Goal: Check status: Check status

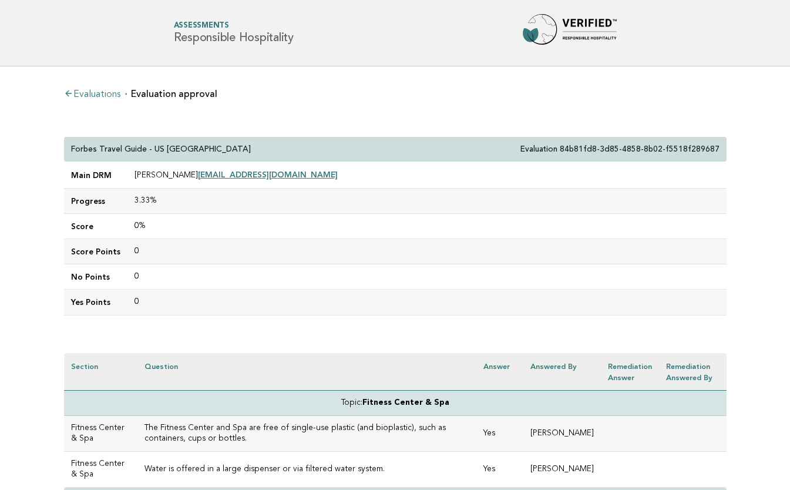
click at [106, 92] on link "Evaluations" at bounding box center [92, 94] width 56 height 9
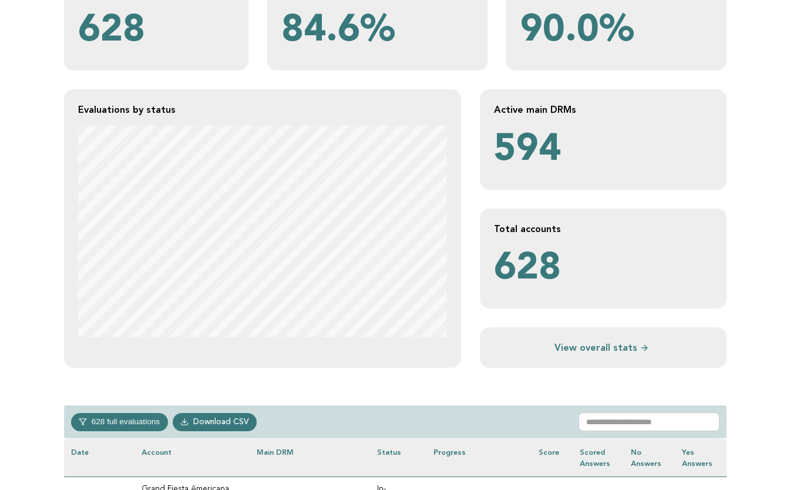
scroll to position [193, 0]
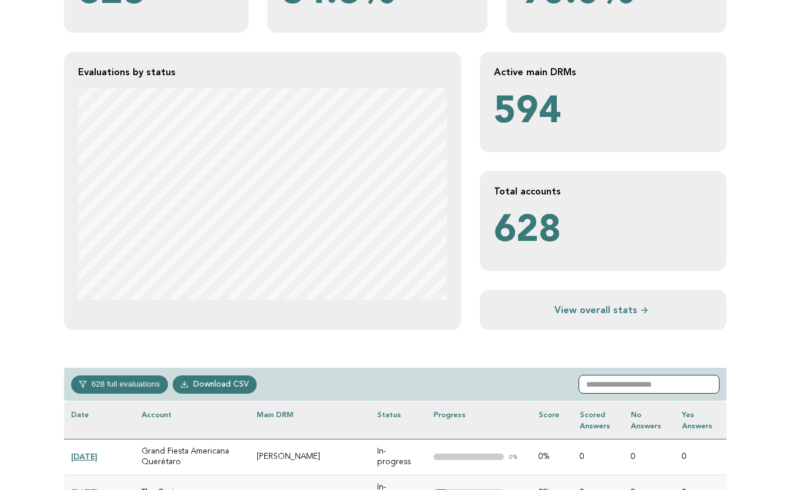
click at [634, 390] on input "text" at bounding box center [649, 384] width 141 height 19
paste input "**********"
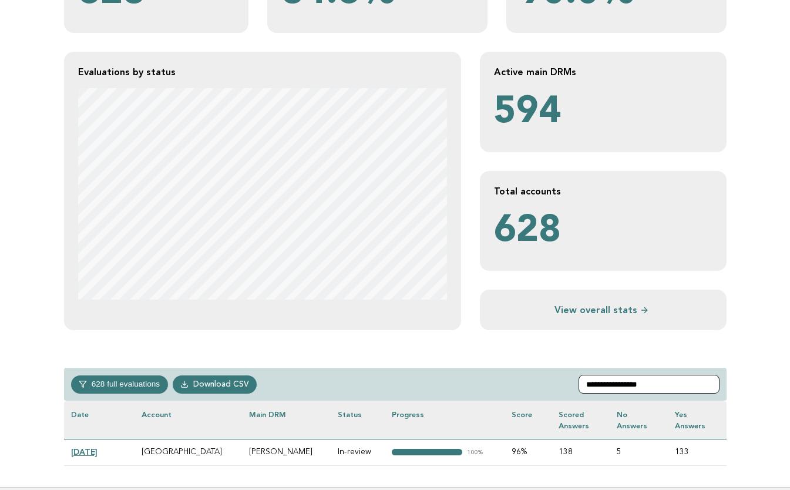
type input "**********"
click at [98, 450] on link "[DATE]" at bounding box center [84, 451] width 26 height 9
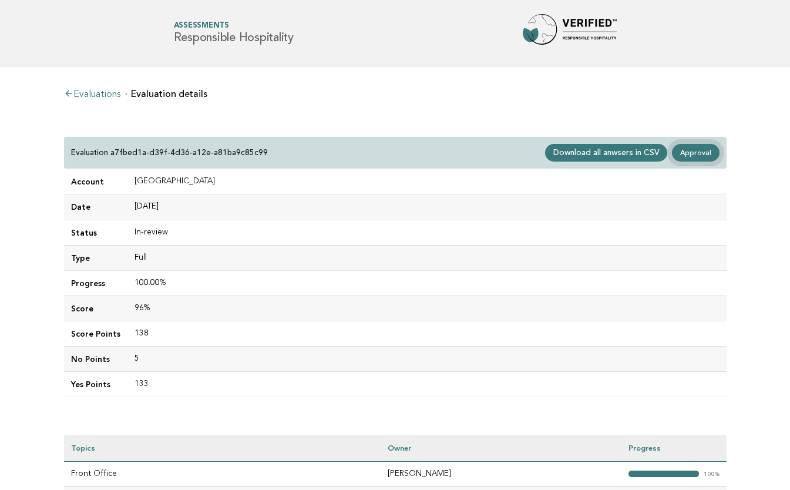
click at [701, 156] on link "Approval" at bounding box center [695, 153] width 47 height 18
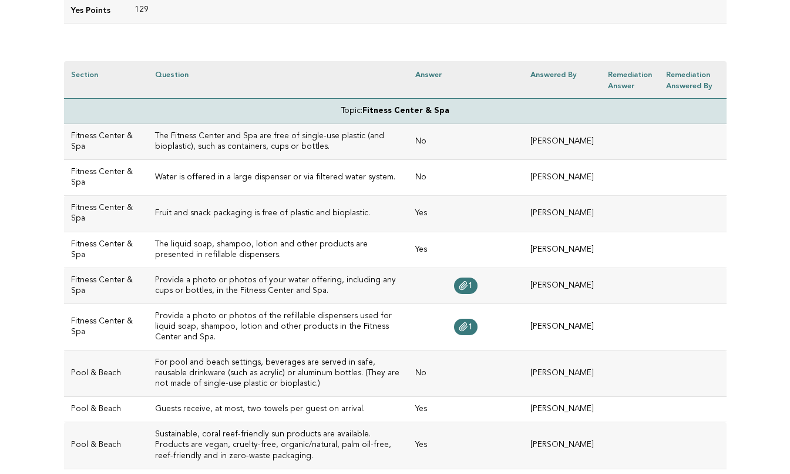
scroll to position [305, 0]
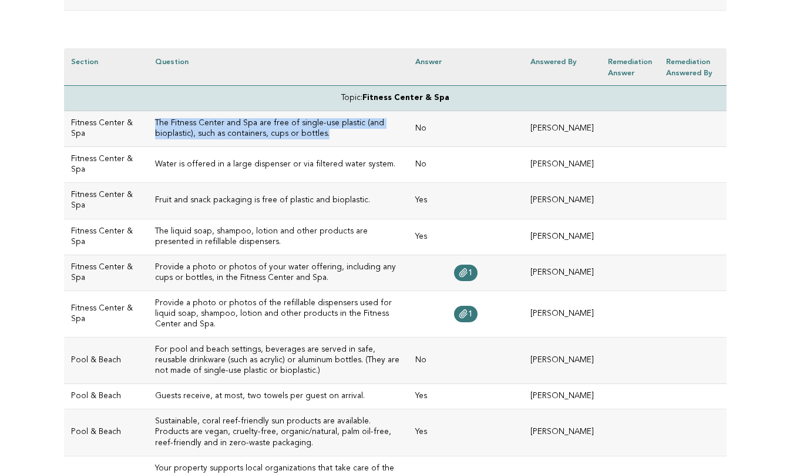
drag, startPoint x: 274, startPoint y: 135, endPoint x: 138, endPoint y: 122, distance: 137.0
click at [155, 122] on h3 "The Fitness Center and Spa are free of single-use plastic (and bioplastic), suc…" at bounding box center [278, 128] width 247 height 21
copy h3 "The Fitness Center and Spa are free of single-use plastic (and bioplastic), suc…"
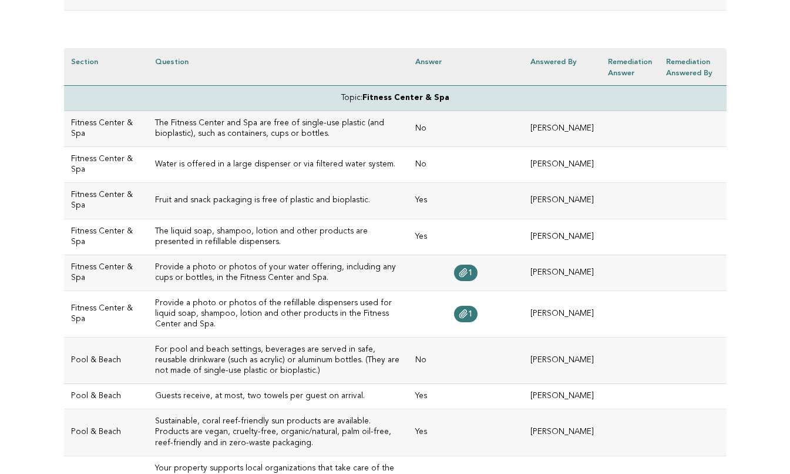
click at [207, 161] on h3 "Water is offered in a large dispenser or via filtered water system." at bounding box center [278, 164] width 247 height 11
drag, startPoint x: 374, startPoint y: 160, endPoint x: 139, endPoint y: 160, distance: 235.7
click at [155, 160] on h3 "Water is offered in a large dispenser or via filtered water system." at bounding box center [278, 164] width 247 height 11
click at [468, 273] on icon at bounding box center [463, 272] width 9 height 9
click at [473, 273] on span "1" at bounding box center [470, 273] width 5 height 8
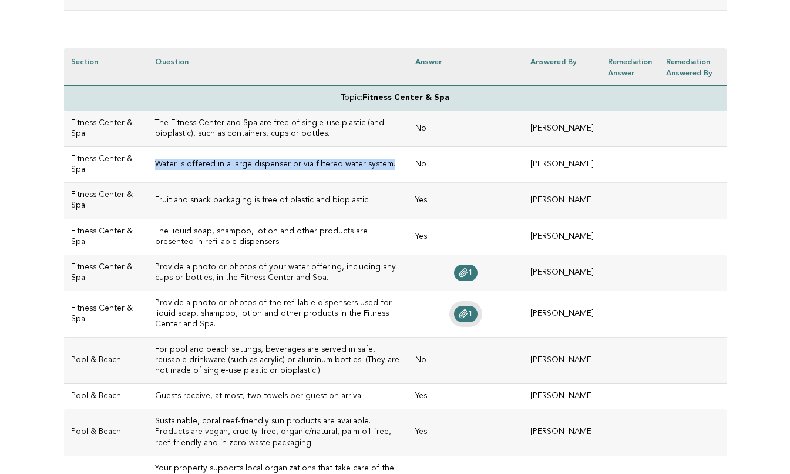
click at [477, 311] on link "1" at bounding box center [466, 314] width 24 height 16
click at [473, 264] on link "1" at bounding box center [466, 272] width 24 height 16
copy h3 "Water is offered in a large dispenser or via filtered water system."
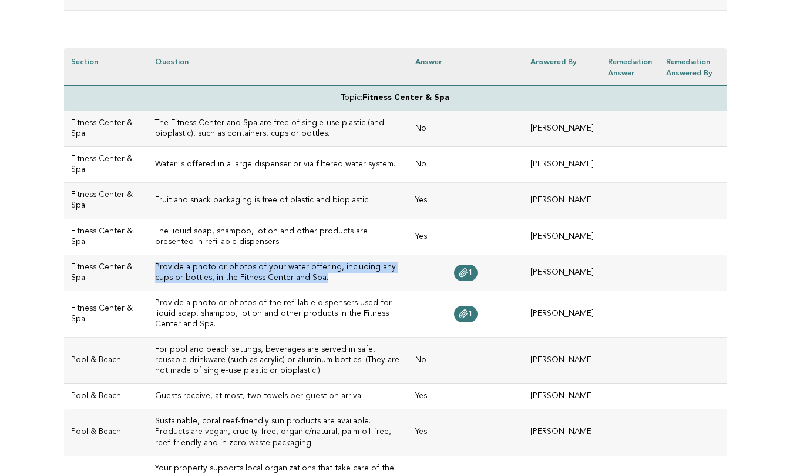
drag, startPoint x: 287, startPoint y: 277, endPoint x: 136, endPoint y: 266, distance: 150.8
click at [155, 266] on h3 "Provide a photo or photos of your water offering, including any cups or bottles…" at bounding box center [278, 272] width 247 height 21
copy h3 "Provide a photo or photos of your water offering, including any cups or bottles…"
click at [277, 254] on td "Provide a photo or photos of your water offering, including any cups or bottles…" at bounding box center [278, 272] width 261 height 36
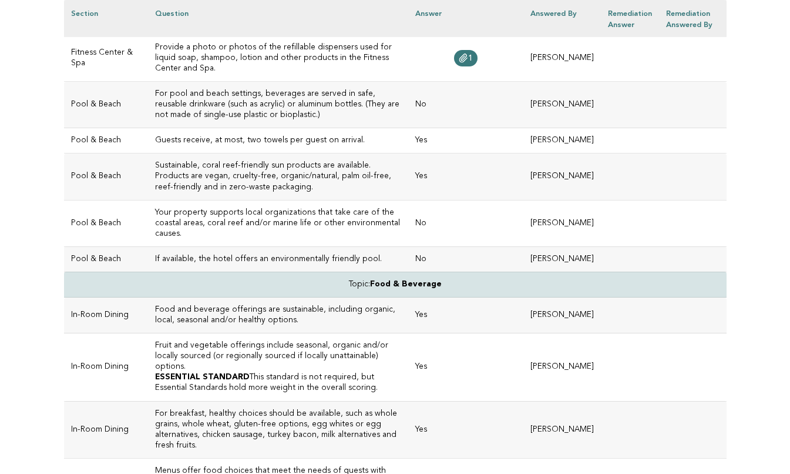
scroll to position [565, 0]
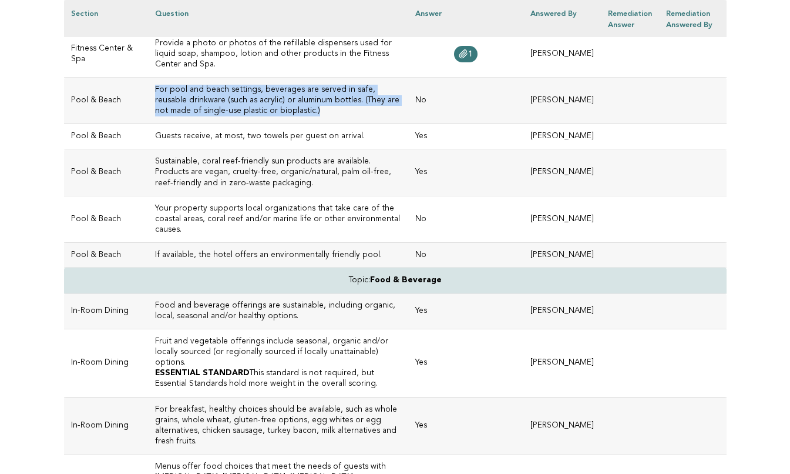
drag, startPoint x: 257, startPoint y: 95, endPoint x: 145, endPoint y: 71, distance: 114.9
click at [148, 78] on td "For pool and beach settings, beverages are served in safe, reusable drinkware (…" at bounding box center [278, 101] width 261 height 46
copy h3 "For pool and beach settings, beverages are served in safe, reusable drinkware (…"
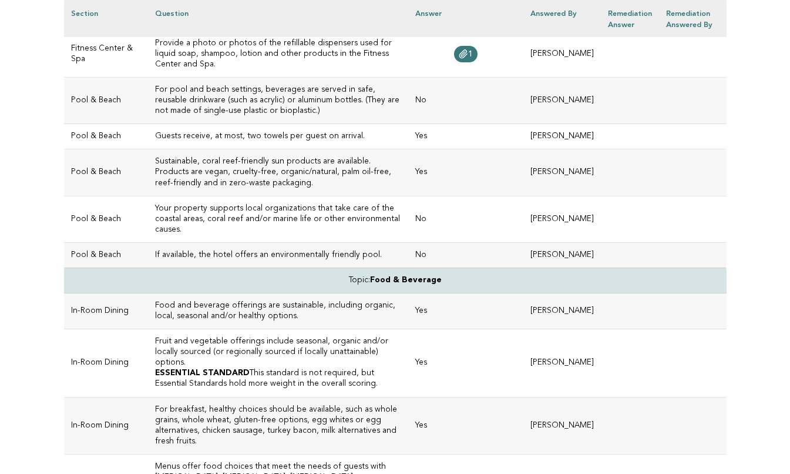
click at [223, 220] on h3 "Your property supports local organizations that take care of the coastal areas,…" at bounding box center [278, 219] width 247 height 32
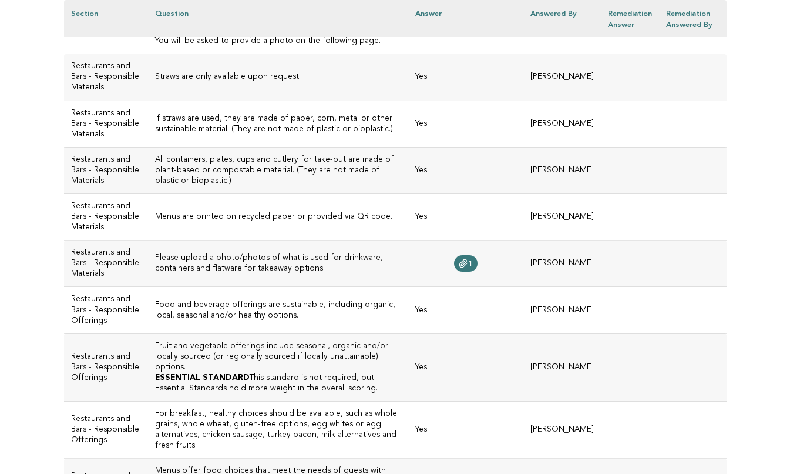
scroll to position [1459, 0]
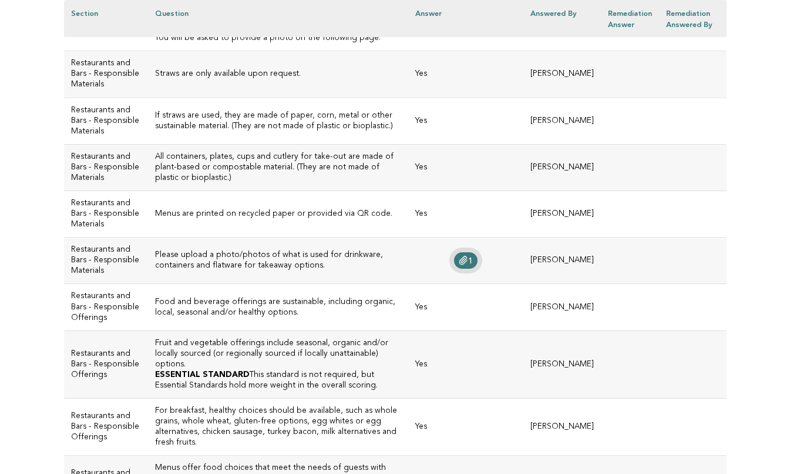
click at [474, 269] on link "1" at bounding box center [466, 260] width 24 height 16
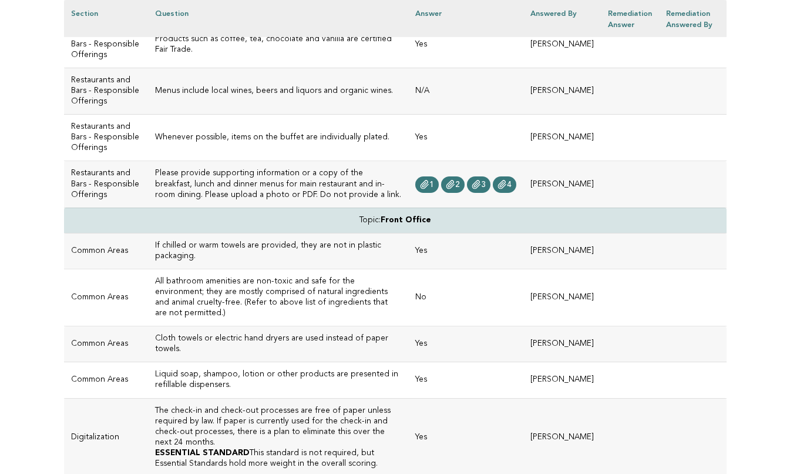
scroll to position [2167, 0]
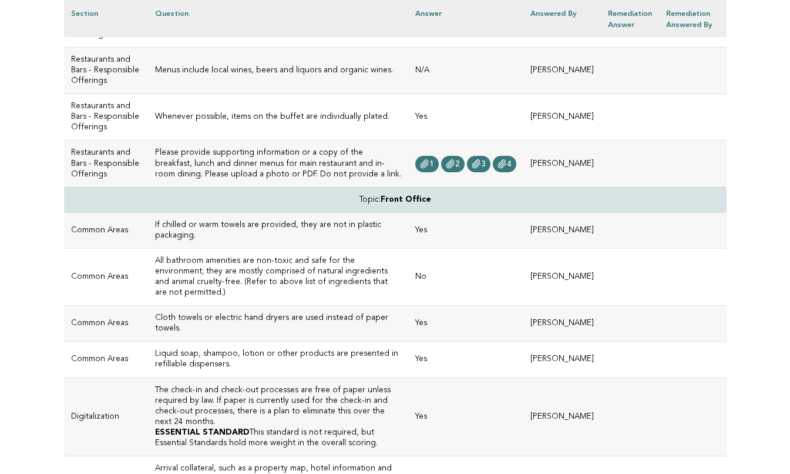
click at [244, 93] on td "Menus include local wines, beers and liquors and organic wines." at bounding box center [278, 70] width 261 height 46
click at [430, 169] on icon at bounding box center [424, 163] width 9 height 9
click at [459, 168] on span "2" at bounding box center [457, 164] width 5 height 8
click at [478, 167] on icon at bounding box center [477, 163] width 8 height 8
click at [430, 169] on icon at bounding box center [424, 163] width 9 height 9
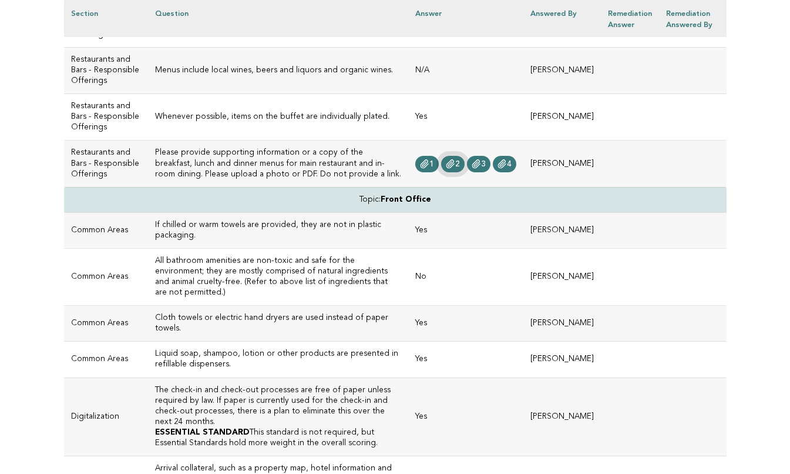
click at [454, 169] on icon at bounding box center [450, 163] width 9 height 9
click at [511, 168] on span "4" at bounding box center [509, 164] width 5 height 8
click at [330, 179] on h3 "Please provide supporting information or a copy of the breakfast, lunch and din…" at bounding box center [278, 164] width 247 height 32
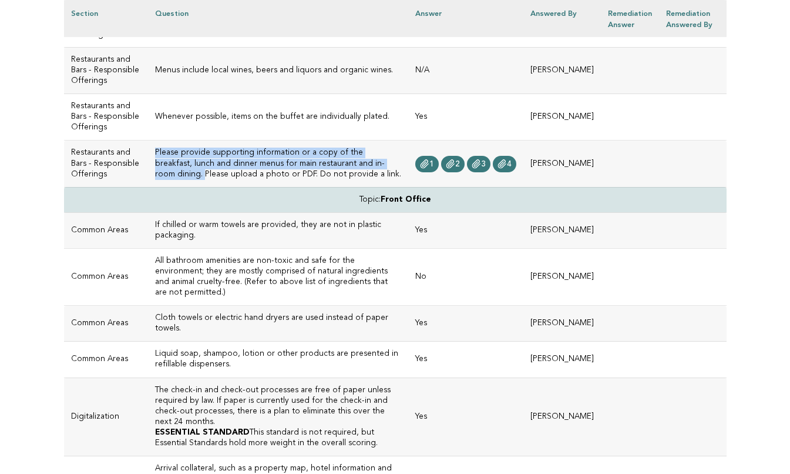
drag, startPoint x: 138, startPoint y: 236, endPoint x: 345, endPoint y: 246, distance: 207.7
click at [345, 179] on h3 "Please provide supporting information or a copy of the breakfast, lunch and din…" at bounding box center [278, 164] width 247 height 32
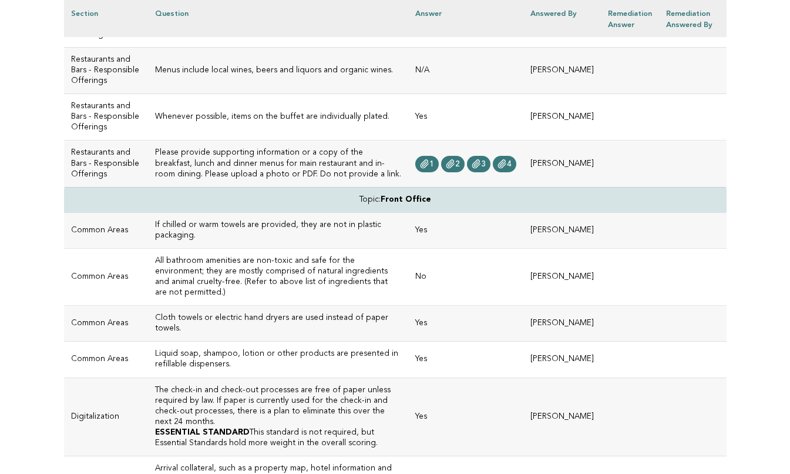
click at [272, 179] on h3 "Please provide supporting information or a copy of the breakfast, lunch and din…" at bounding box center [278, 164] width 247 height 32
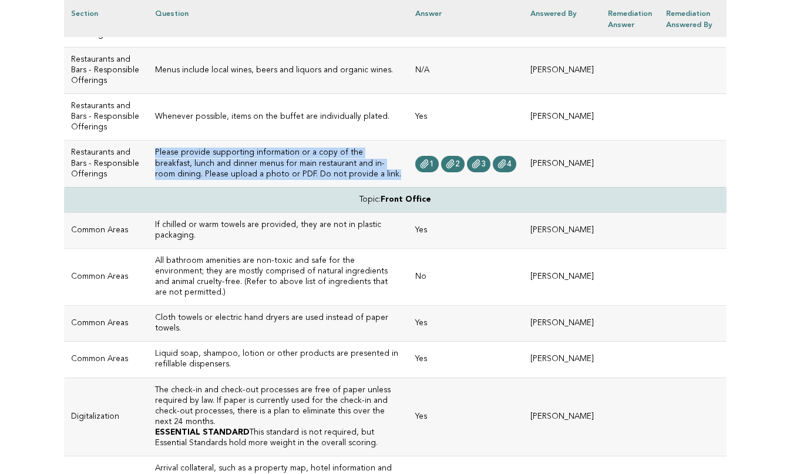
drag, startPoint x: 273, startPoint y: 260, endPoint x: 137, endPoint y: 236, distance: 137.8
click at [155, 179] on h3 "Please provide supporting information or a copy of the breakfast, lunch and din…" at bounding box center [278, 164] width 247 height 32
copy h3 "Please provide supporting information or a copy of the breakfast, lunch and din…"
click at [485, 168] on span "3" at bounding box center [483, 164] width 5 height 8
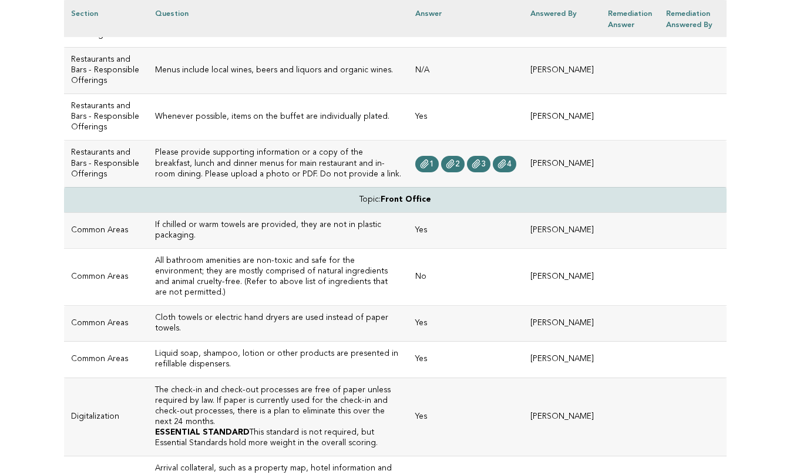
click at [256, 212] on td "Topic: Front Office" at bounding box center [395, 199] width 663 height 25
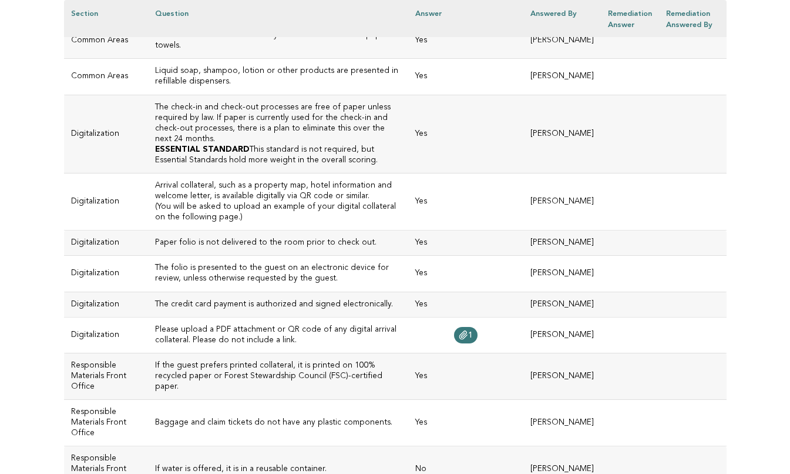
scroll to position [2450, 0]
drag, startPoint x: 348, startPoint y: 89, endPoint x: 135, endPoint y: 65, distance: 214.6
copy h3 "All bathroom amenities are non-toxic and safe for the environment; they are mos…"
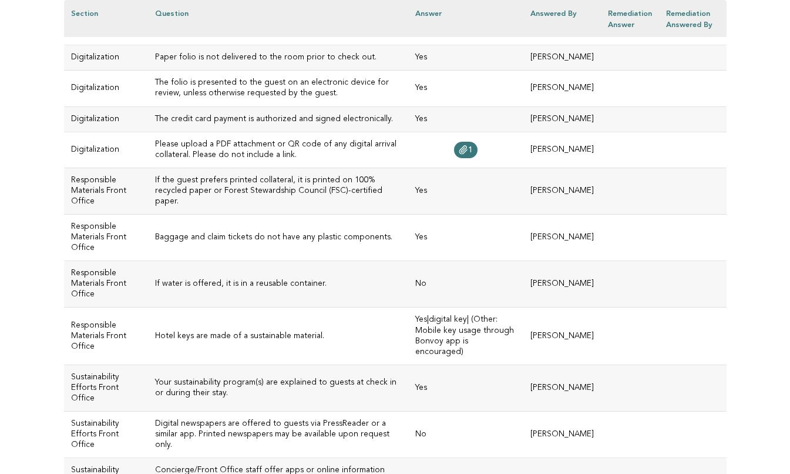
scroll to position [2636, 0]
click at [293, 159] on h3 "Please upload a PDF attachment or QR code of any digital arrival collateral. Pl…" at bounding box center [278, 148] width 247 height 21
click at [471, 153] on span "1" at bounding box center [470, 149] width 5 height 8
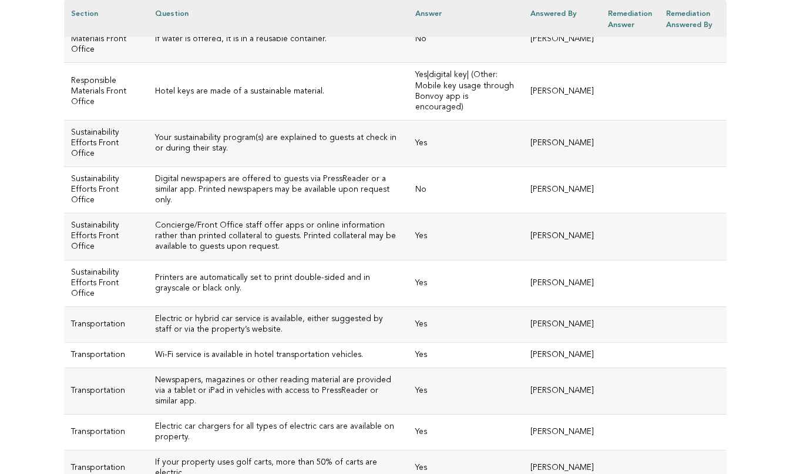
scroll to position [2882, 0]
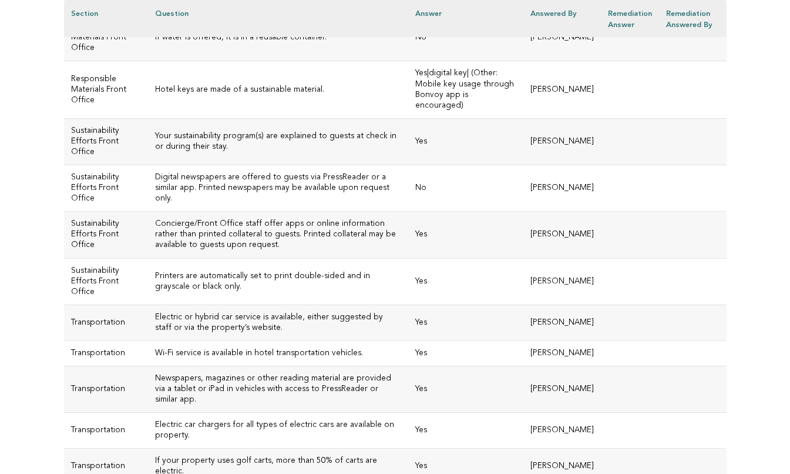
click at [197, 118] on td "Hotel keys are made of a sustainable material." at bounding box center [278, 89] width 261 height 57
drag, startPoint x: 303, startPoint y: 126, endPoint x: 136, endPoint y: 125, distance: 166.9
click at [148, 61] on td "If water is offered, it is in a reusable container." at bounding box center [278, 38] width 261 height 46
copy h3 "If water is offered, it is in a reusable container."
click at [277, 152] on h3 "Your sustainability program(s) are explained to guests at check in or during th…" at bounding box center [278, 141] width 247 height 21
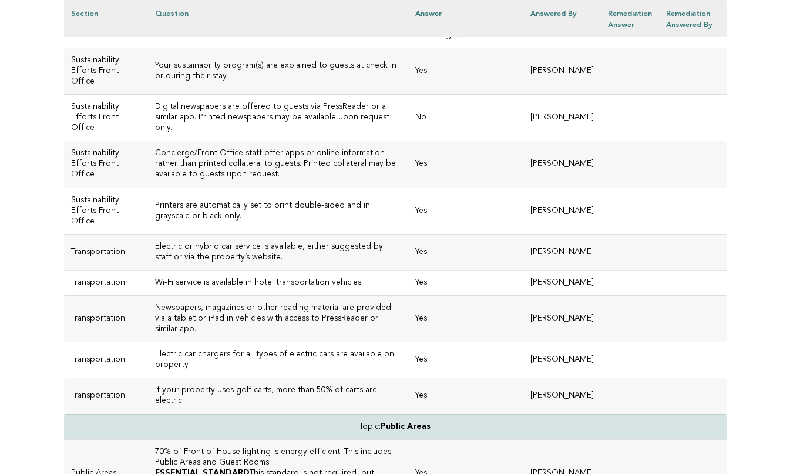
scroll to position [2956, 0]
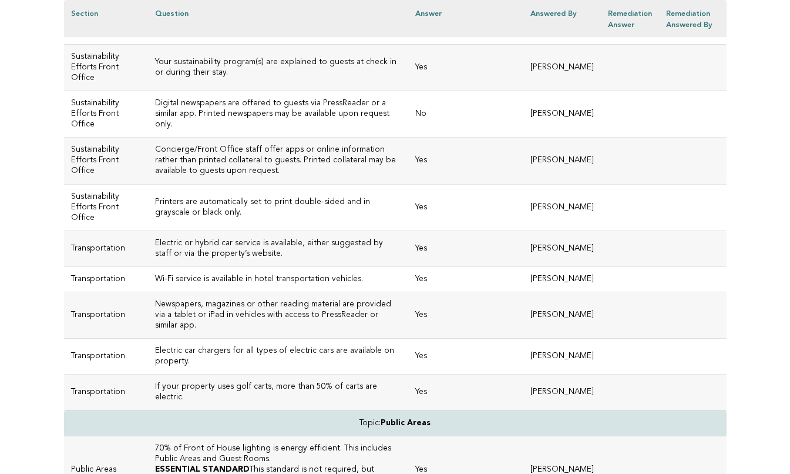
drag, startPoint x: 300, startPoint y: 95, endPoint x: 131, endPoint y: 99, distance: 169.3
click at [148, 44] on td "Hotel keys are made of a sustainable material." at bounding box center [278, 15] width 261 height 57
copy h3 "Hotel keys are made of a sustainable material."
click at [250, 138] on td "Digital newspapers are offered to guests via PressReader or a similar app. Prin…" at bounding box center [278, 114] width 261 height 46
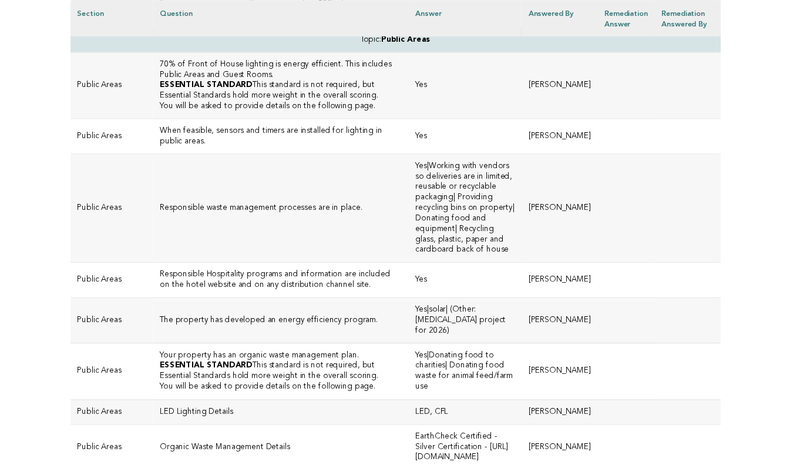
scroll to position [3315, 0]
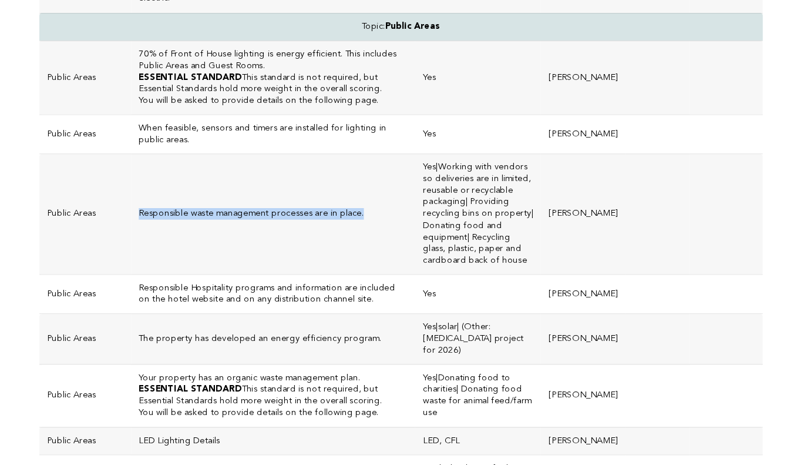
drag, startPoint x: 309, startPoint y: 262, endPoint x: 108, endPoint y: 267, distance: 200.5
click at [148, 267] on td "Responsible waste management processes are in place." at bounding box center [278, 235] width 261 height 110
copy h3 "Responsible waste management processes are in place."
click at [176, 241] on td "Responsible waste management processes are in place." at bounding box center [278, 235] width 261 height 110
click at [182, 291] on td "Responsible waste management processes are in place." at bounding box center [278, 235] width 261 height 110
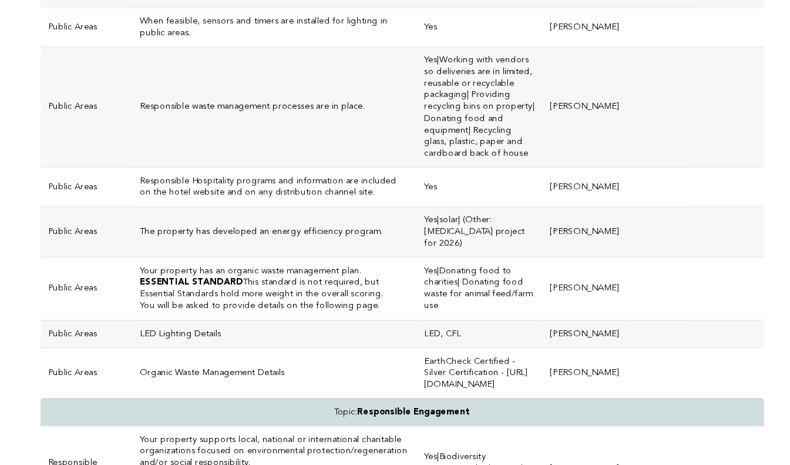
scroll to position [3415, 0]
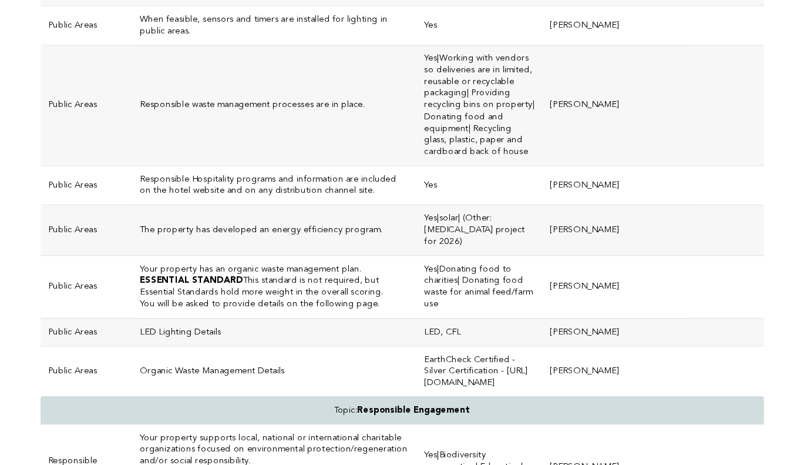
click at [196, 273] on td "The property has developed an energy efficiency program." at bounding box center [278, 250] width 261 height 46
click at [187, 255] on h3 "The property has developed an energy efficiency program." at bounding box center [278, 249] width 247 height 11
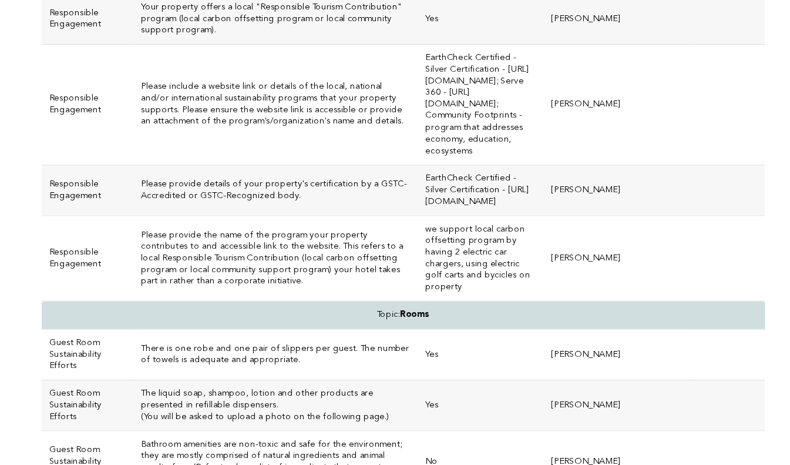
scroll to position [3971, 0]
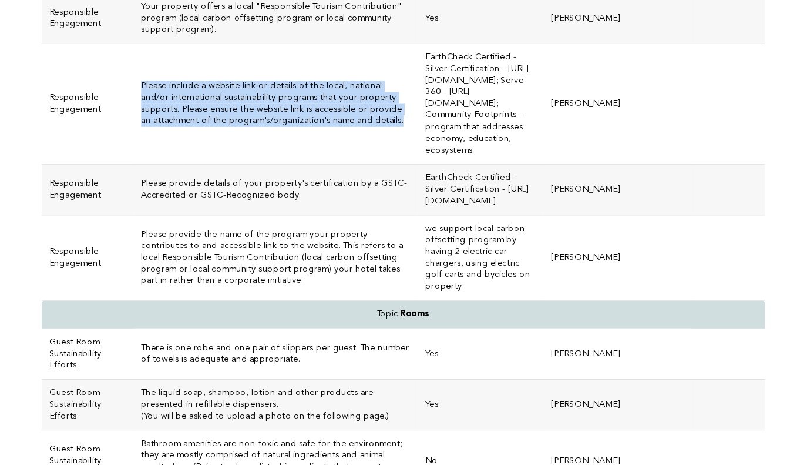
drag, startPoint x: 269, startPoint y: 165, endPoint x: 109, endPoint y: 129, distance: 163.7
click at [148, 129] on td "Please include a website link or details of the local, national and/or internat…" at bounding box center [278, 134] width 261 height 110
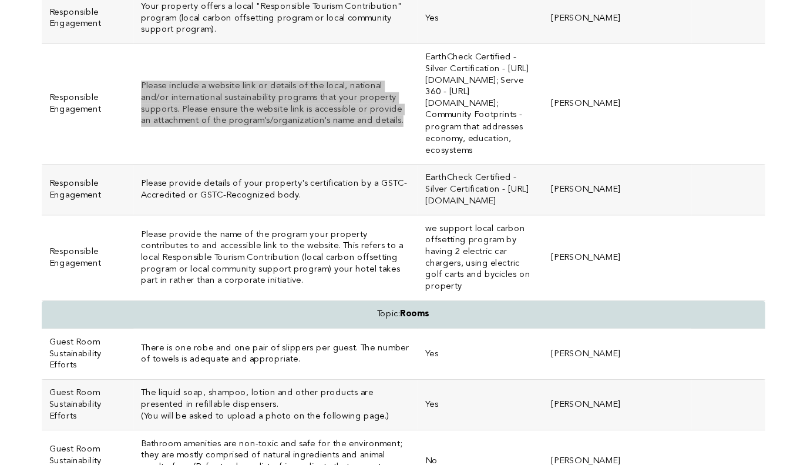
scroll to position [3996, 0]
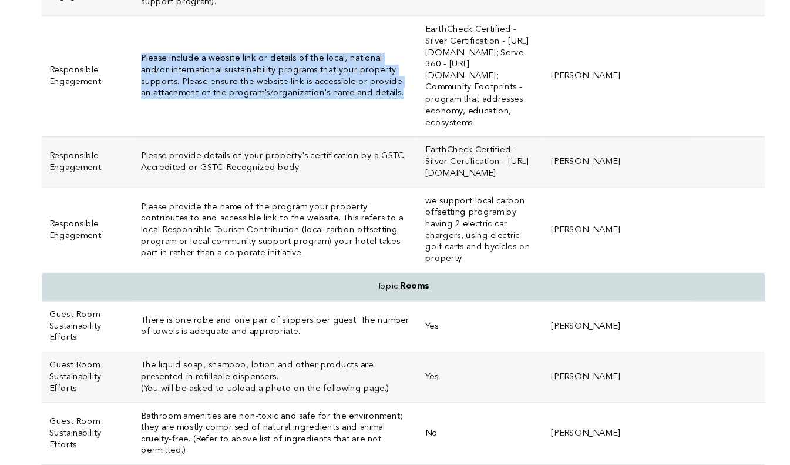
copy h3 "Please include a website link or details of the local, national and/or internat…"
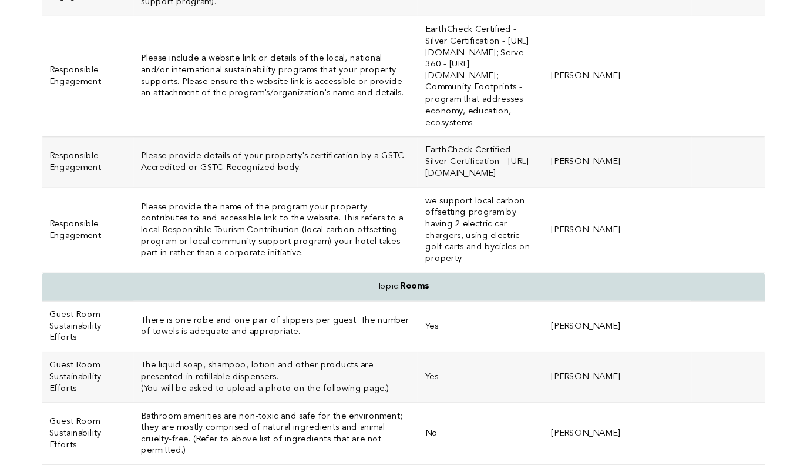
click at [307, 155] on td "Please include a website link or details of the local, national and/or internat…" at bounding box center [278, 109] width 261 height 110
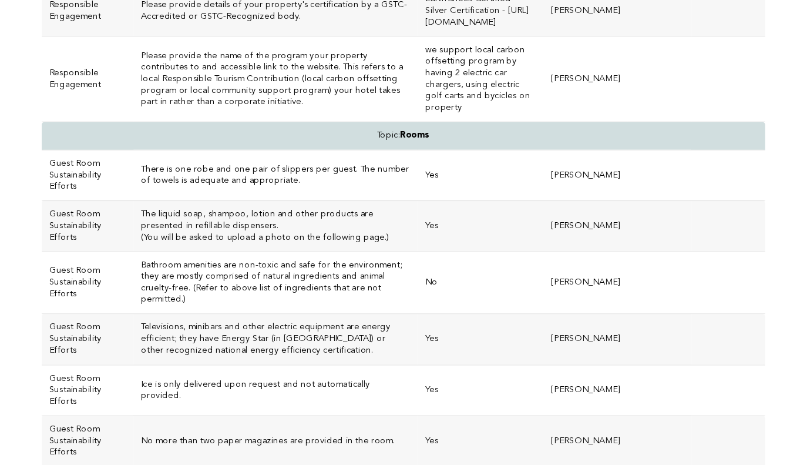
scroll to position [4135, 0]
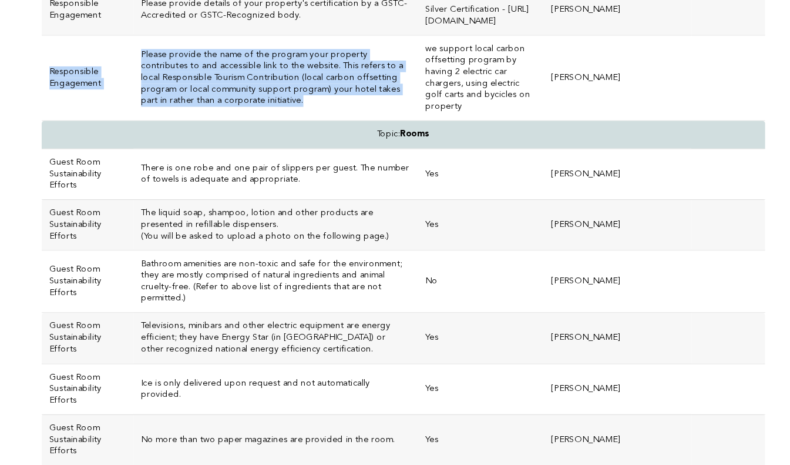
drag, startPoint x: 352, startPoint y: 134, endPoint x: 101, endPoint y: 102, distance: 253.0
click at [101, 102] on tr "Responsible Engagement Please provide the name of the program your property con…" at bounding box center [395, 110] width 663 height 78
click at [174, 111] on h3 "Please provide the name of the program your property contributes to and accessi…" at bounding box center [278, 110] width 247 height 53
drag, startPoint x: 356, startPoint y: 130, endPoint x: 108, endPoint y: 102, distance: 250.1
click at [148, 102] on td "Please provide the name of the program your property contributes to and accessi…" at bounding box center [278, 110] width 261 height 78
